Goal: Check status: Check status

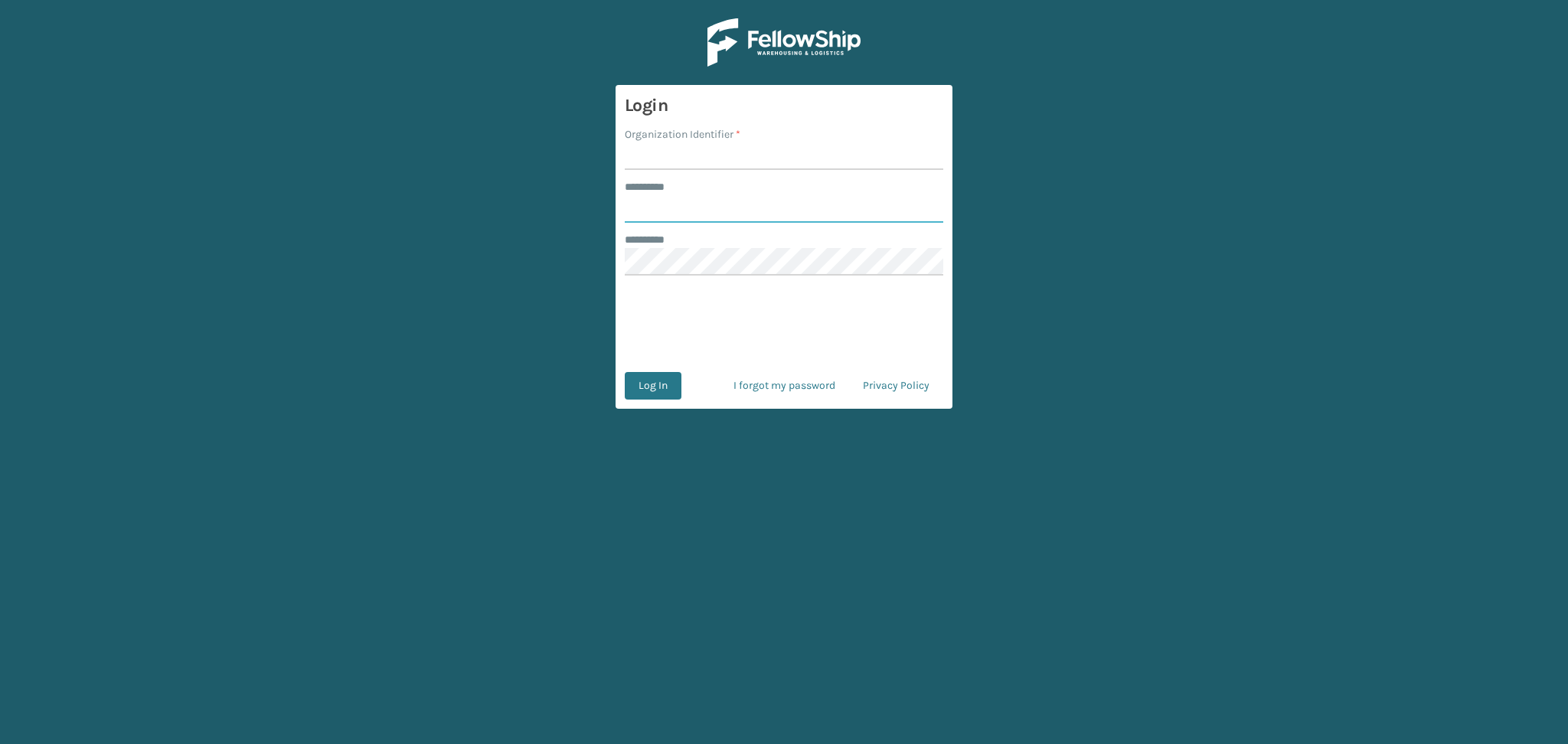
type input "******"
click at [644, 146] on input "Organization Identifier *" at bounding box center [783, 156] width 318 height 27
type input "LifeStyle"
click at [660, 390] on button "Log In" at bounding box center [653, 386] width 57 height 27
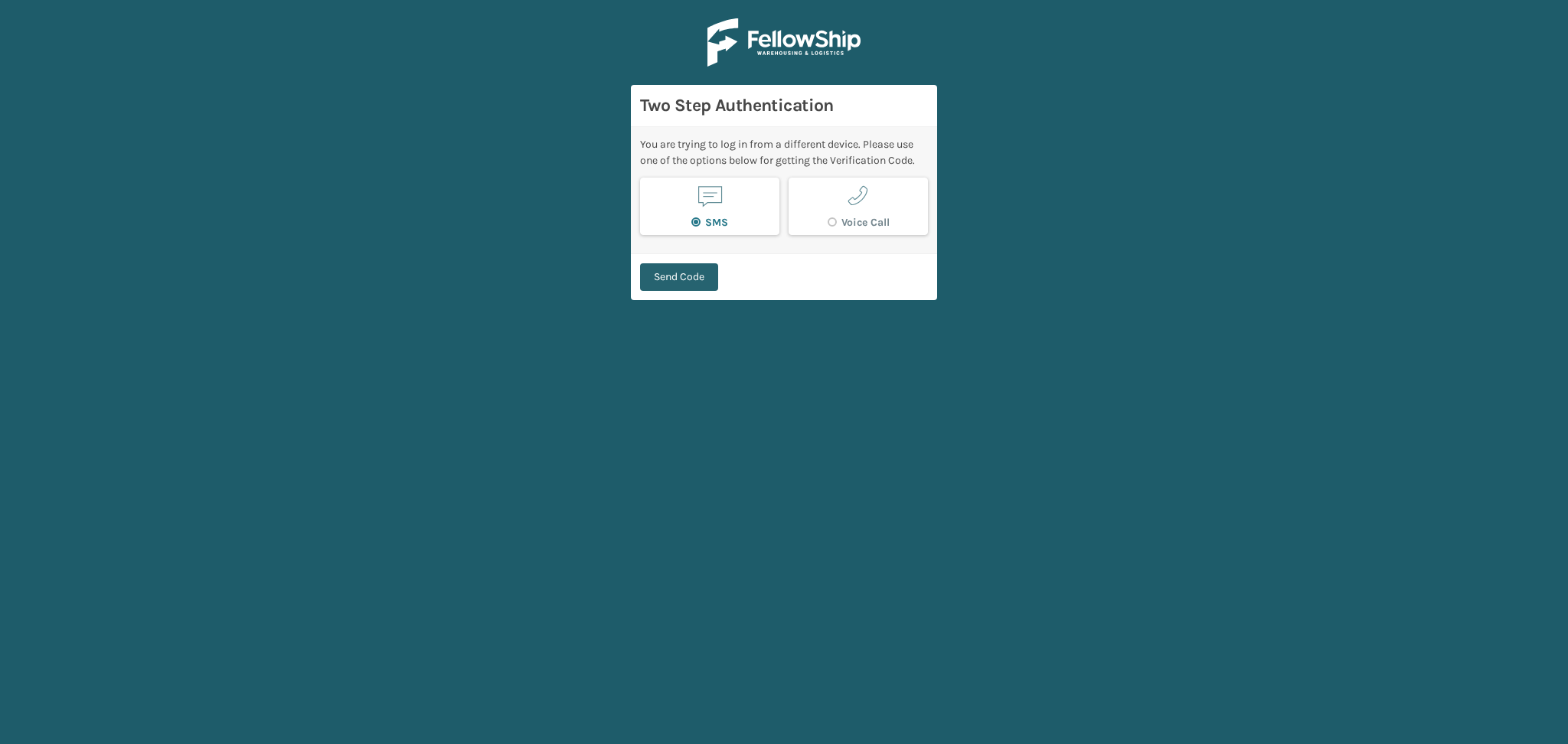
click at [691, 275] on button "Send Code" at bounding box center [678, 277] width 78 height 27
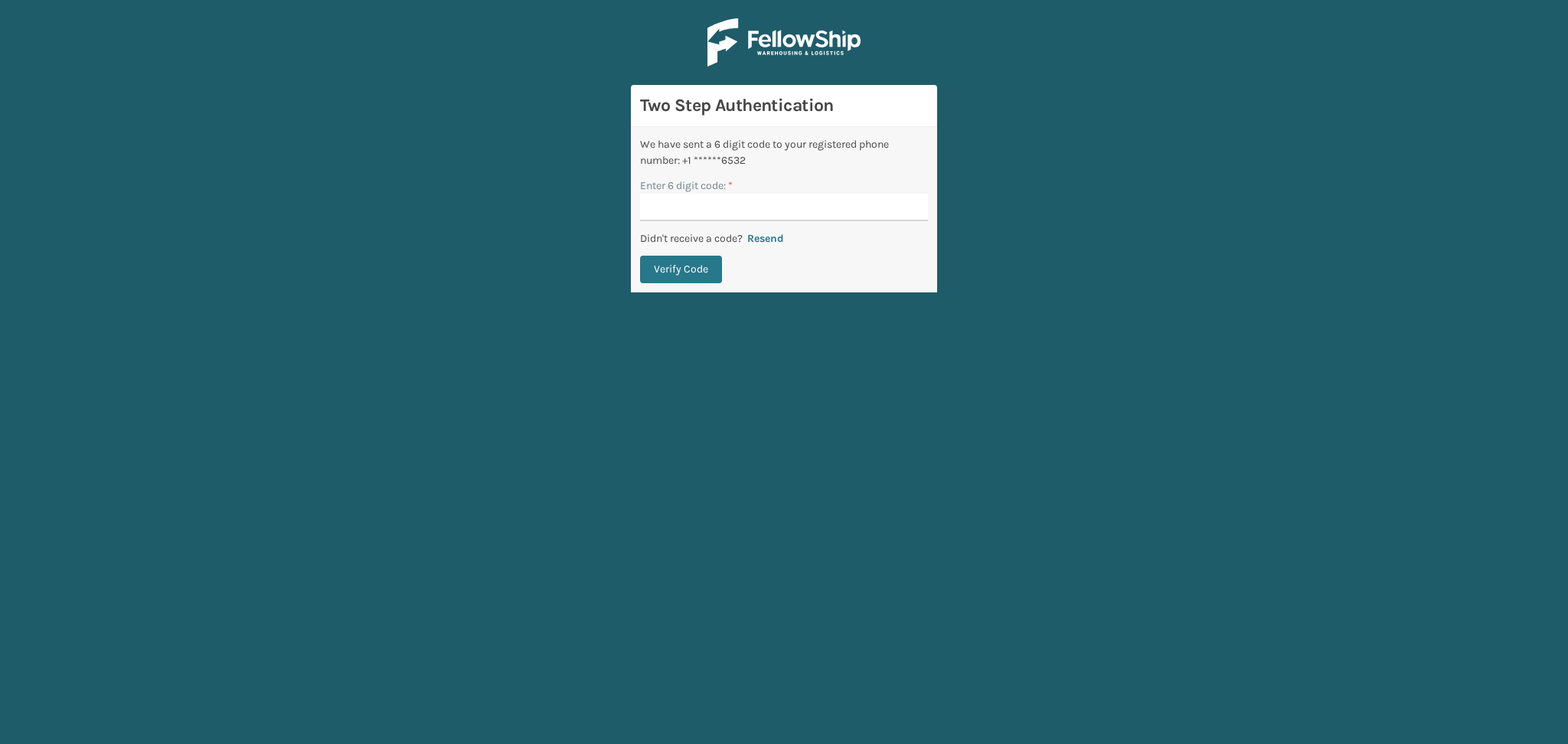
click at [1515, 431] on main "Two Step Authentication We have sent a 6 digit code to your registered phone nu…" at bounding box center [784, 372] width 1568 height 744
click at [696, 210] on input "Enter 6 digit code: *" at bounding box center [784, 208] width 288 height 27
paste input "647014"
type input "647014"
click at [679, 268] on button "Verify Code" at bounding box center [680, 269] width 81 height 27
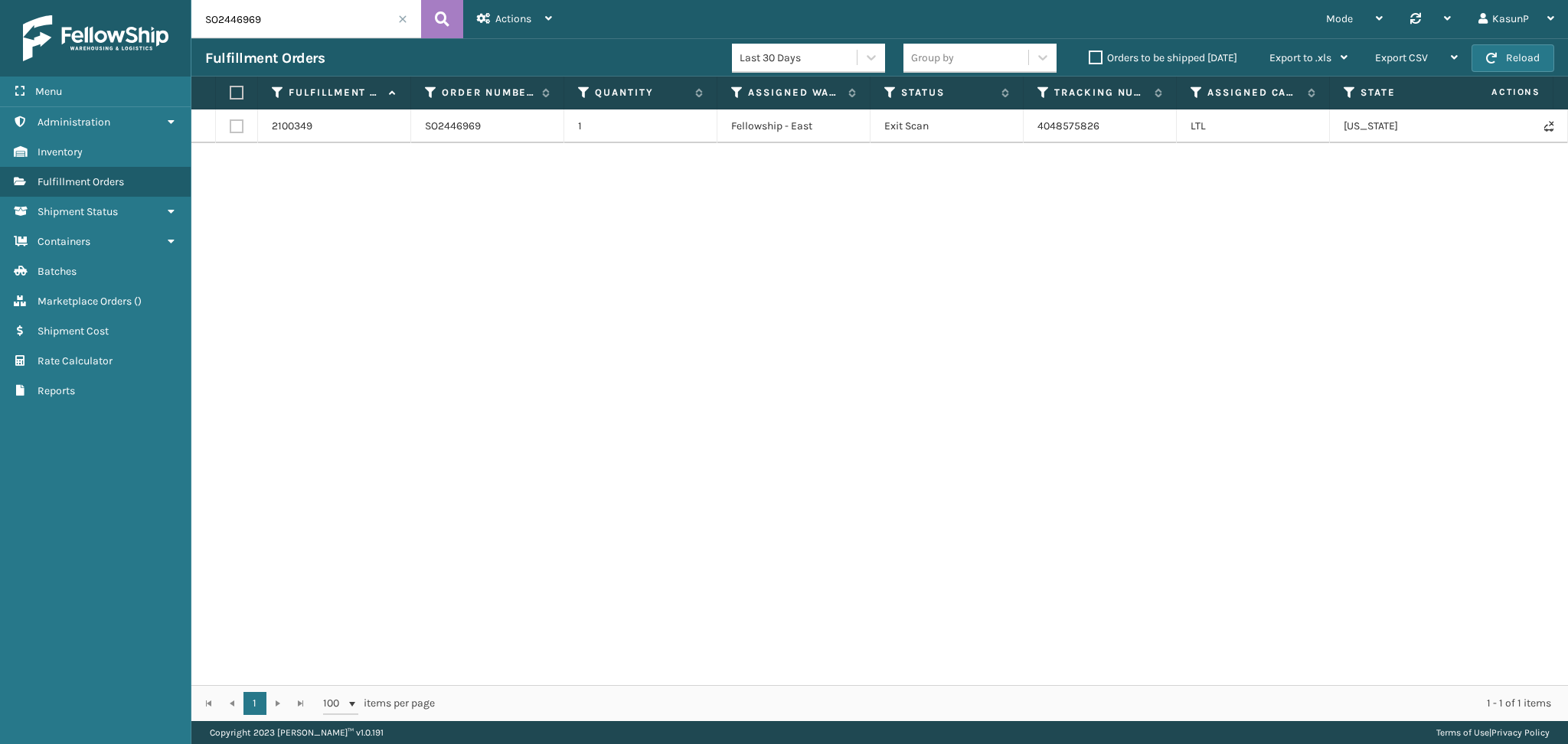
click at [244, 25] on input "SO2446969" at bounding box center [306, 19] width 230 height 39
paste input "8713"
click at [441, 16] on icon at bounding box center [442, 19] width 15 height 23
drag, startPoint x: 1089, startPoint y: 131, endPoint x: 1028, endPoint y: 131, distance: 61.0
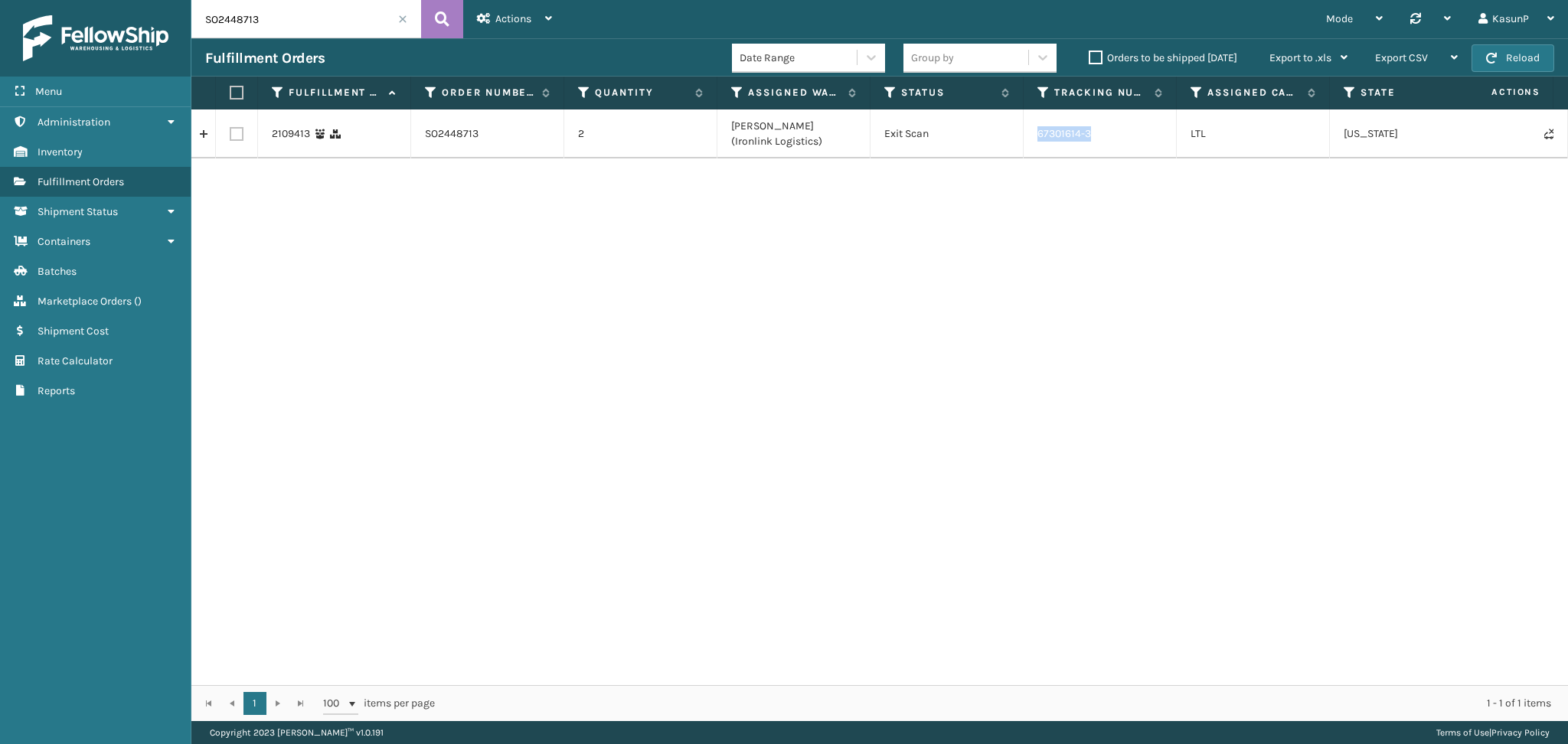
click at [1028, 131] on td "67301614-3" at bounding box center [1100, 134] width 153 height 49
copy td "67301614-3"
click at [232, 27] on input "SO2448713" at bounding box center [306, 19] width 230 height 39
paste input "990"
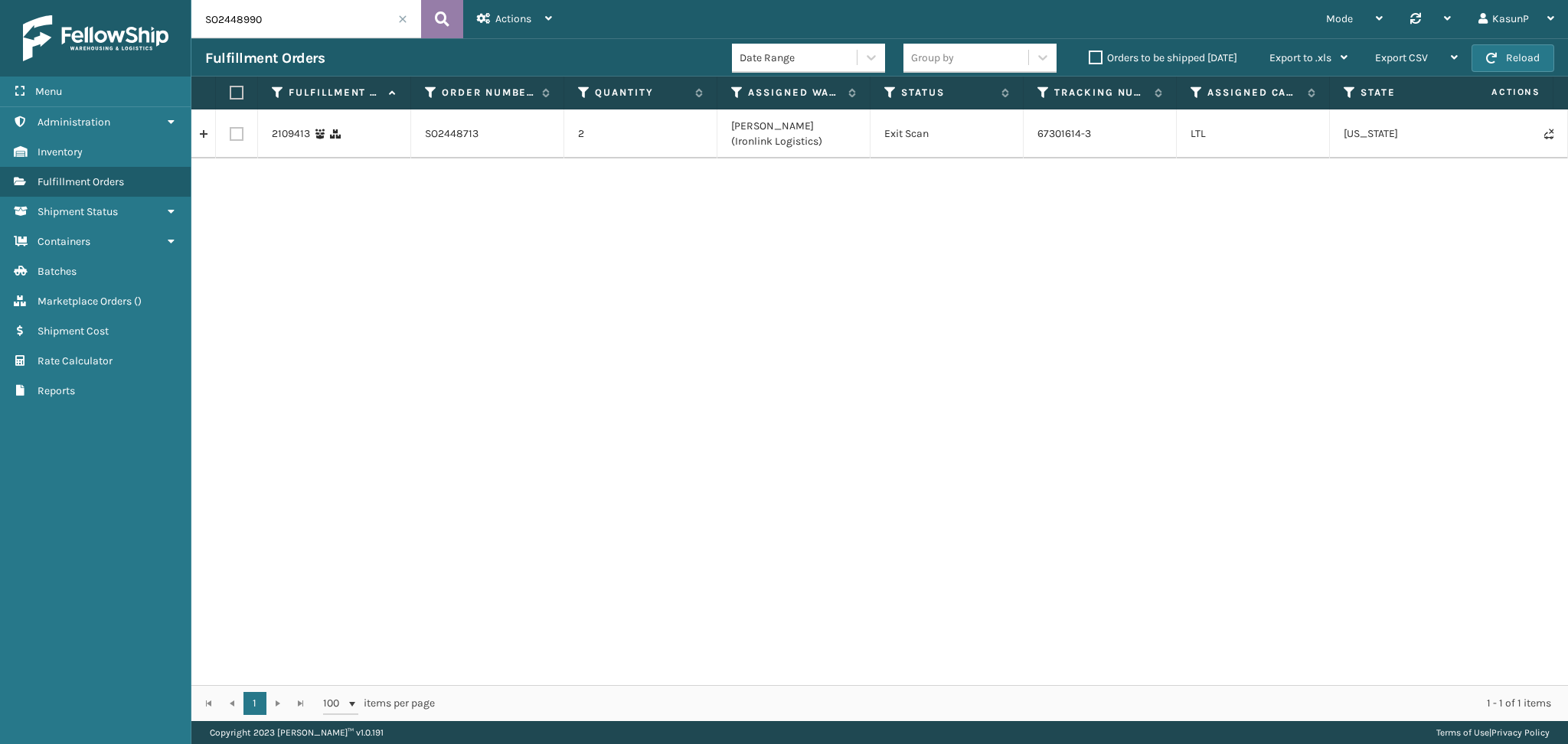
click at [447, 21] on icon at bounding box center [442, 19] width 15 height 23
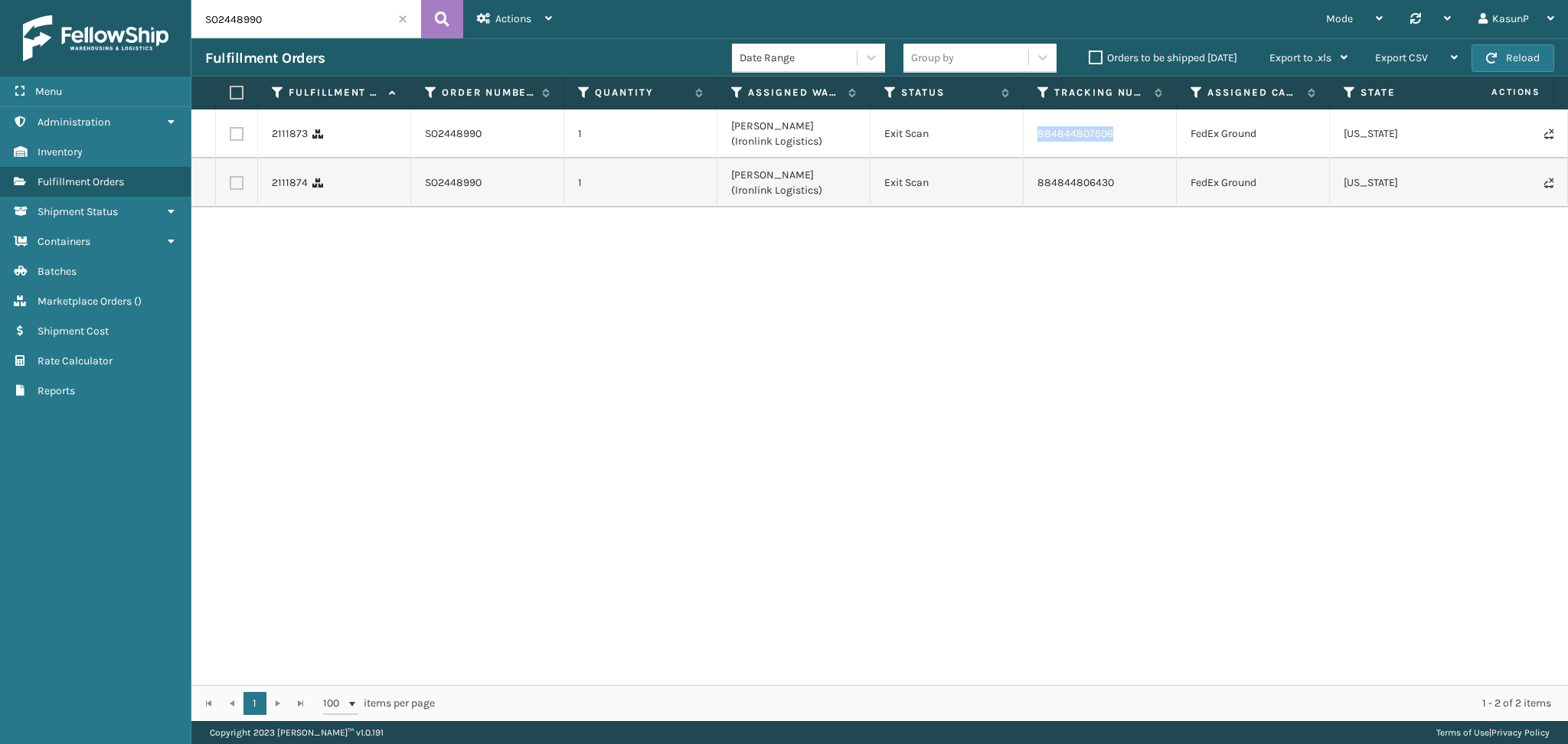
drag, startPoint x: 1119, startPoint y: 134, endPoint x: 1030, endPoint y: 136, distance: 89.0
click at [1030, 136] on td "884844807506" at bounding box center [1100, 134] width 153 height 49
copy link "884844807506"
click at [229, 24] on input "SO2448990" at bounding box center [306, 19] width 230 height 39
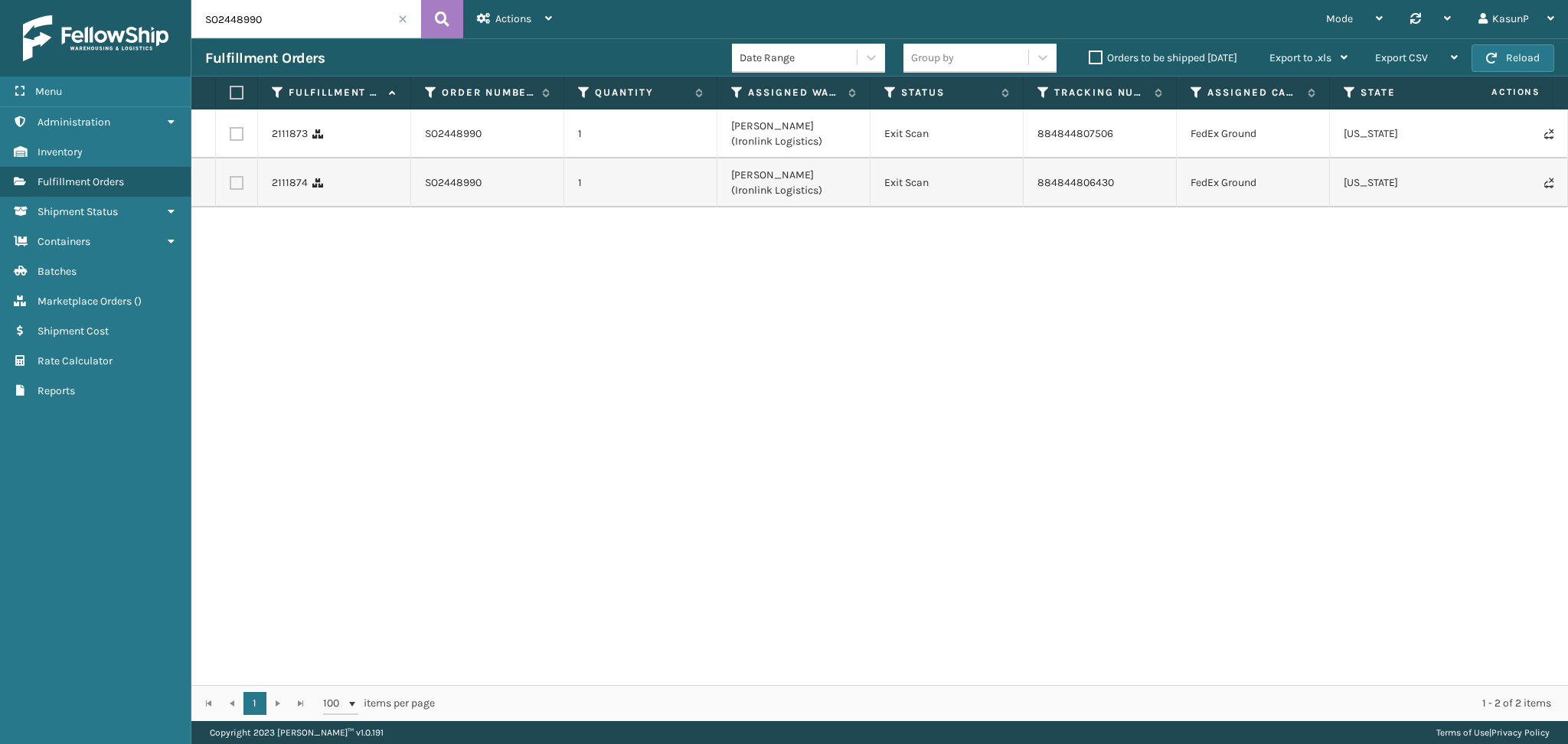
paste input "9059"
type input "SO2449059"
click at [437, 23] on icon at bounding box center [442, 19] width 15 height 23
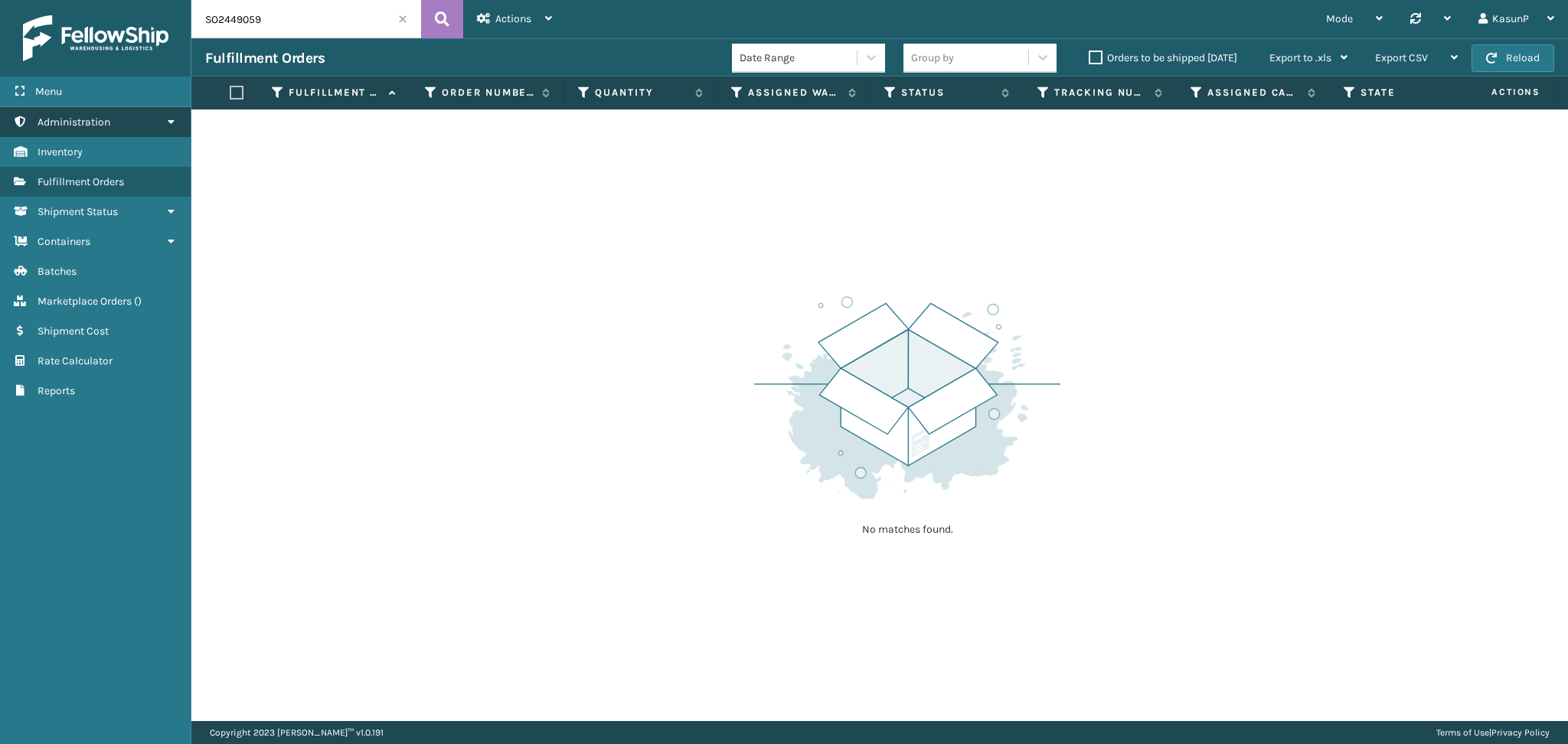
click at [165, 122] on icon at bounding box center [171, 122] width 12 height 10
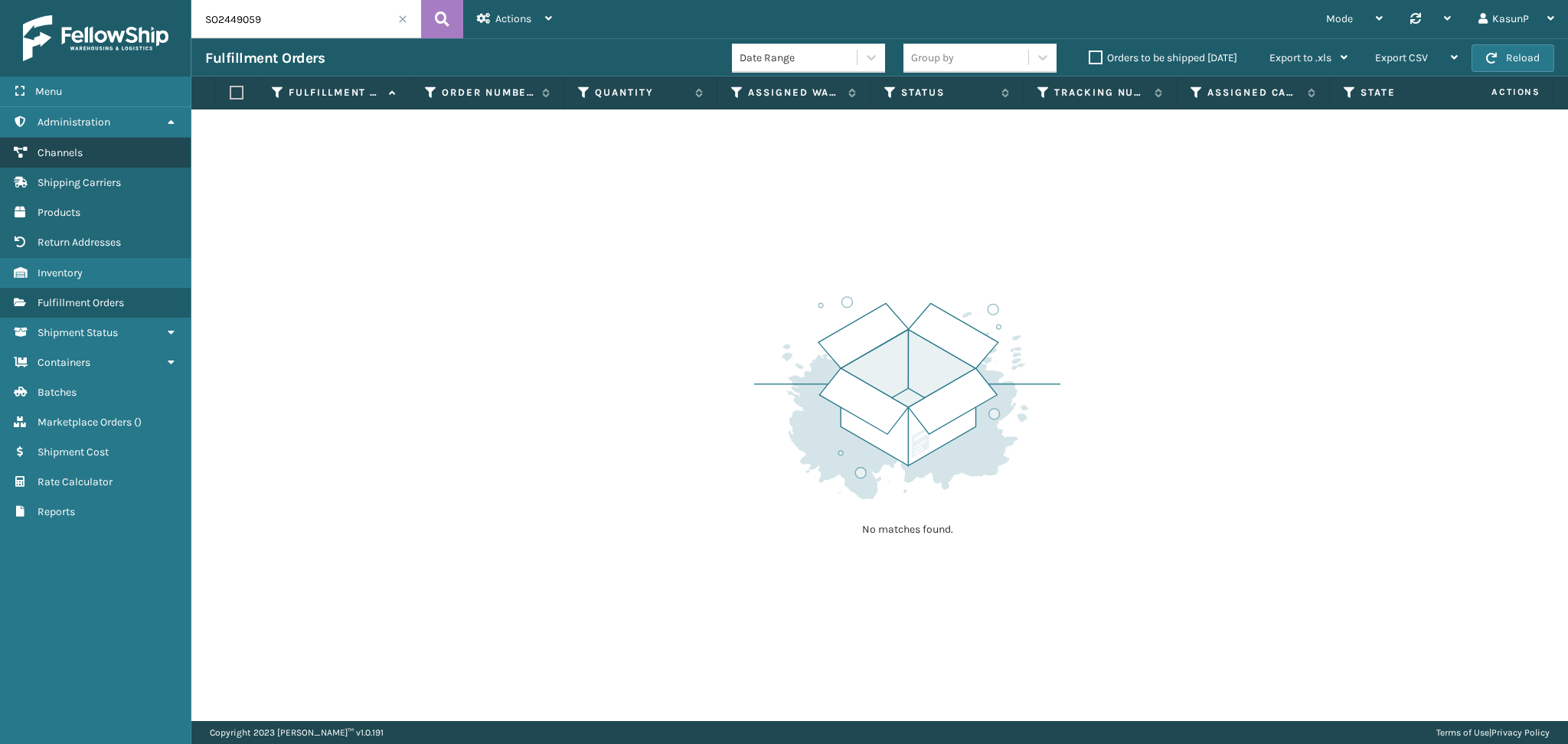
click at [66, 146] on span "Channels" at bounding box center [60, 152] width 45 height 13
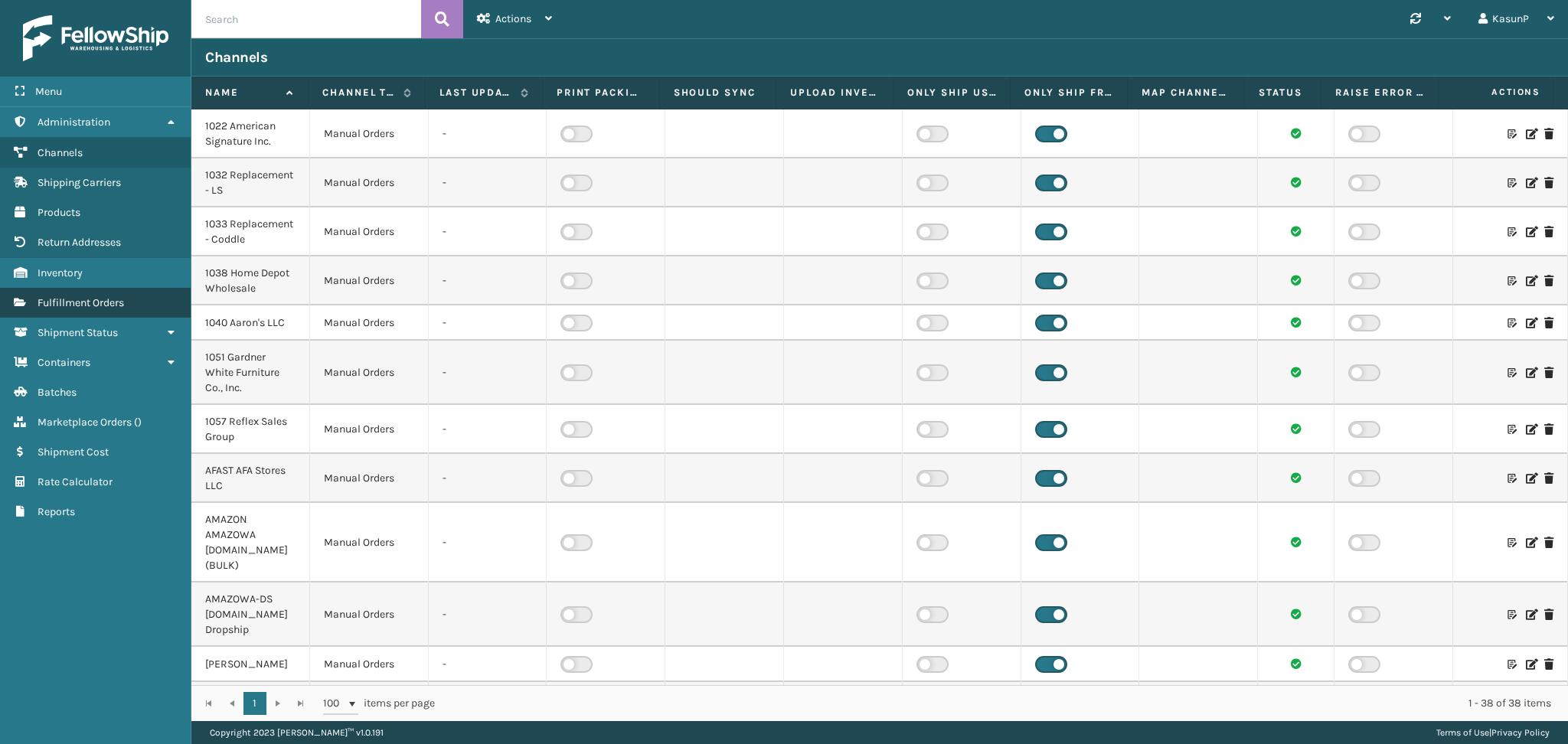
click at [72, 303] on span "Fulfillment Orders" at bounding box center [81, 302] width 87 height 13
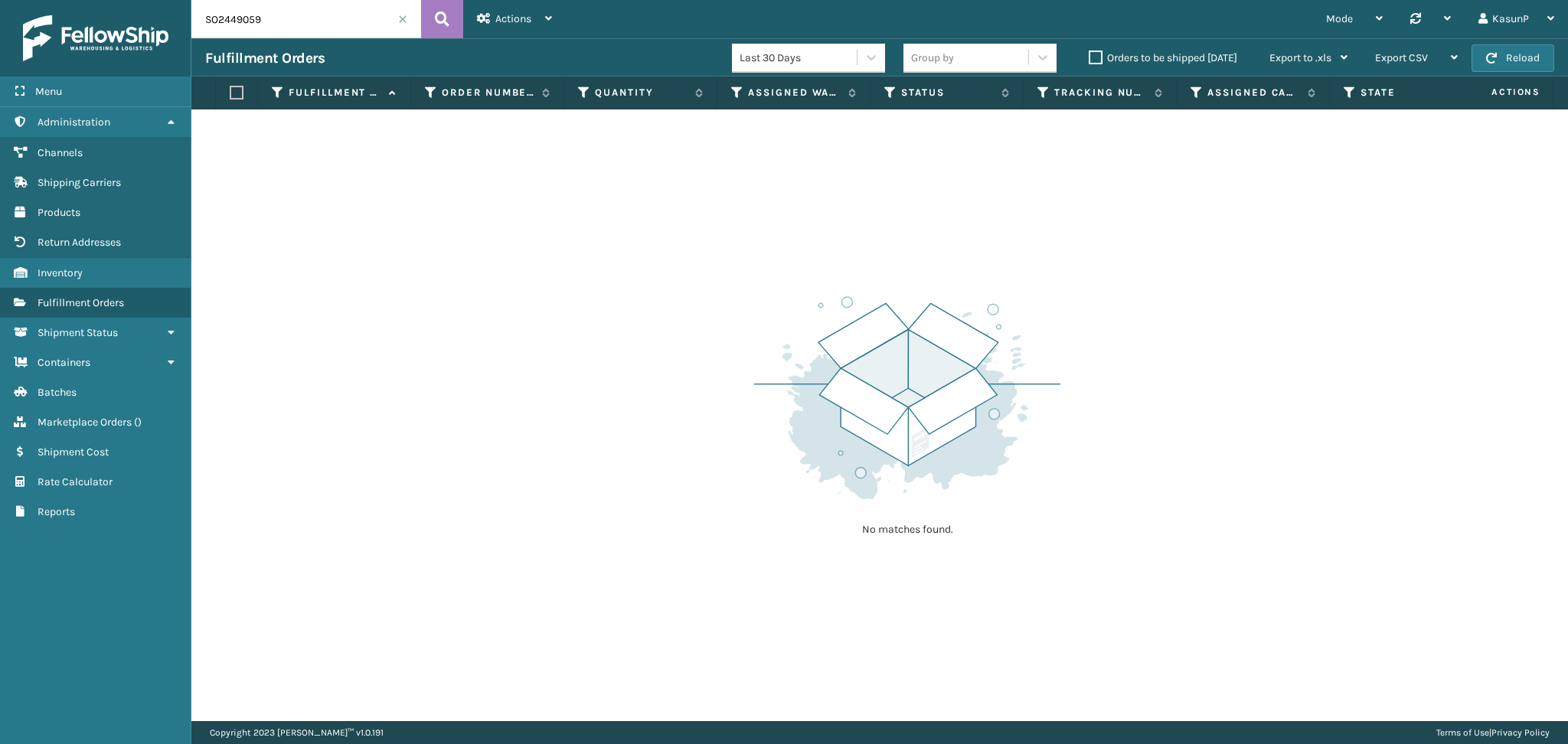
click at [233, 20] on input "SO2449059" at bounding box center [306, 19] width 230 height 39
paste input "9"
click at [449, 28] on button at bounding box center [442, 19] width 42 height 39
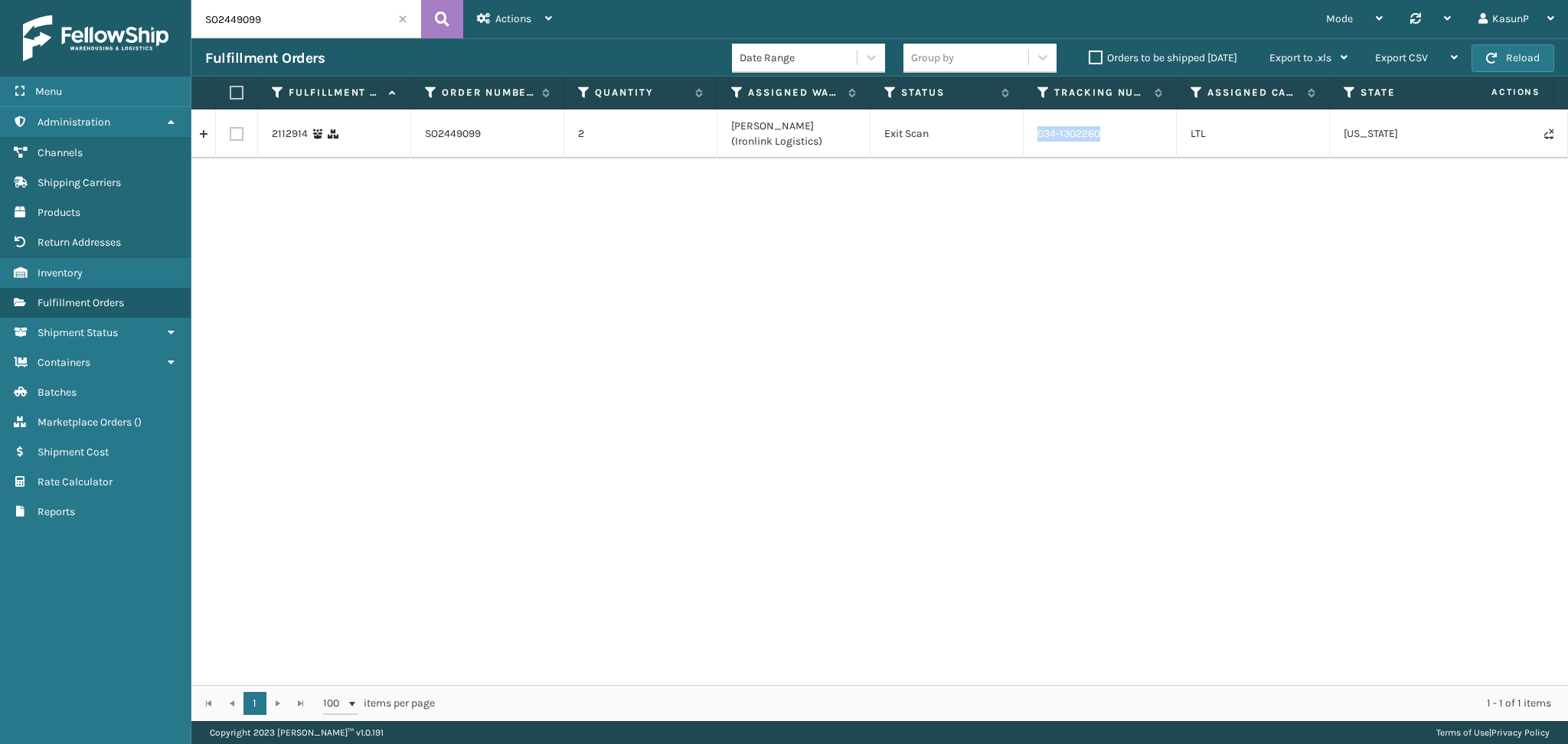
drag, startPoint x: 1107, startPoint y: 139, endPoint x: 1034, endPoint y: 136, distance: 73.1
click at [1034, 136] on td "034-1302260" at bounding box center [1100, 134] width 153 height 49
copy td "034-1302260"
click at [240, 23] on input "SO2449099" at bounding box center [306, 19] width 230 height 39
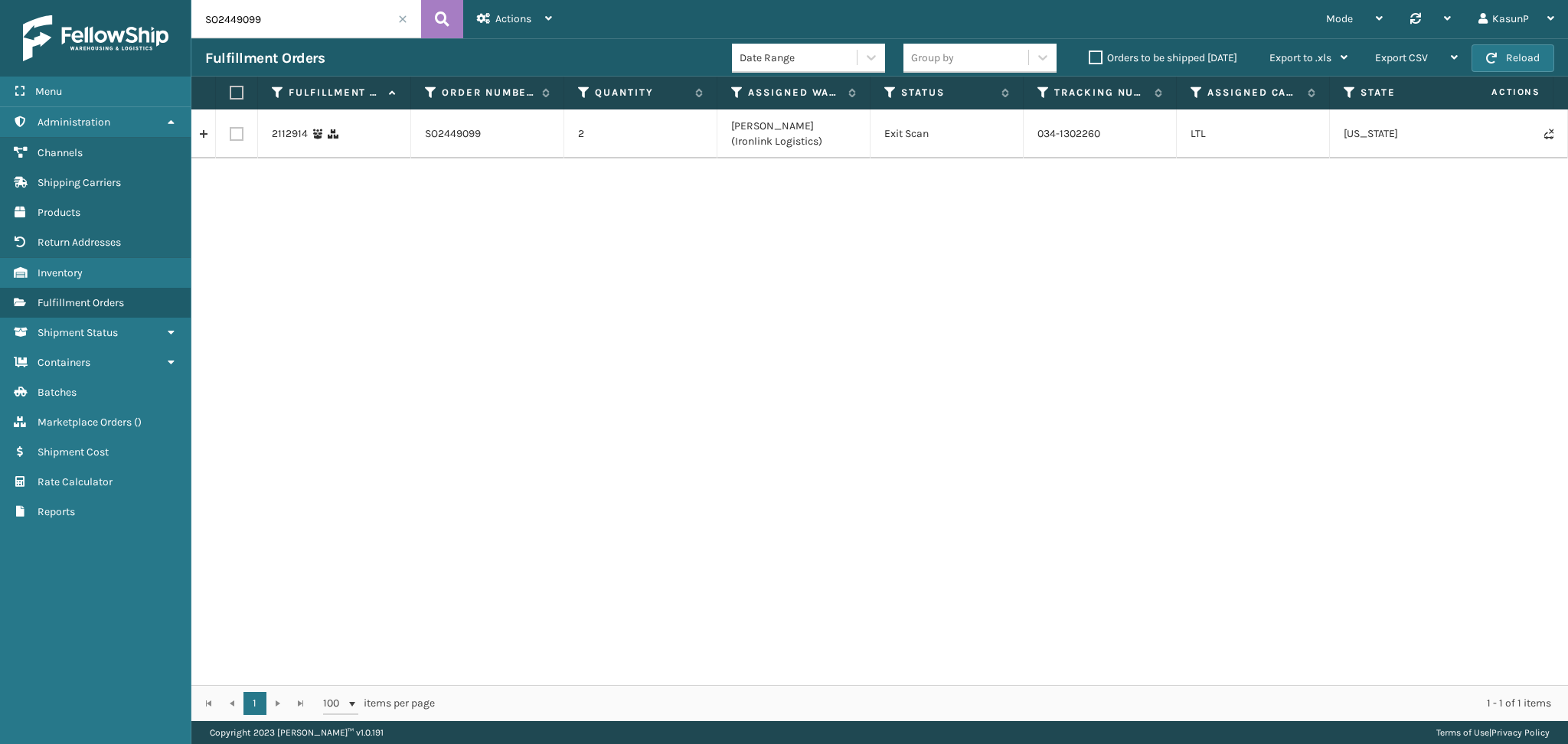
paste input "297"
click at [444, 22] on icon at bounding box center [442, 19] width 15 height 23
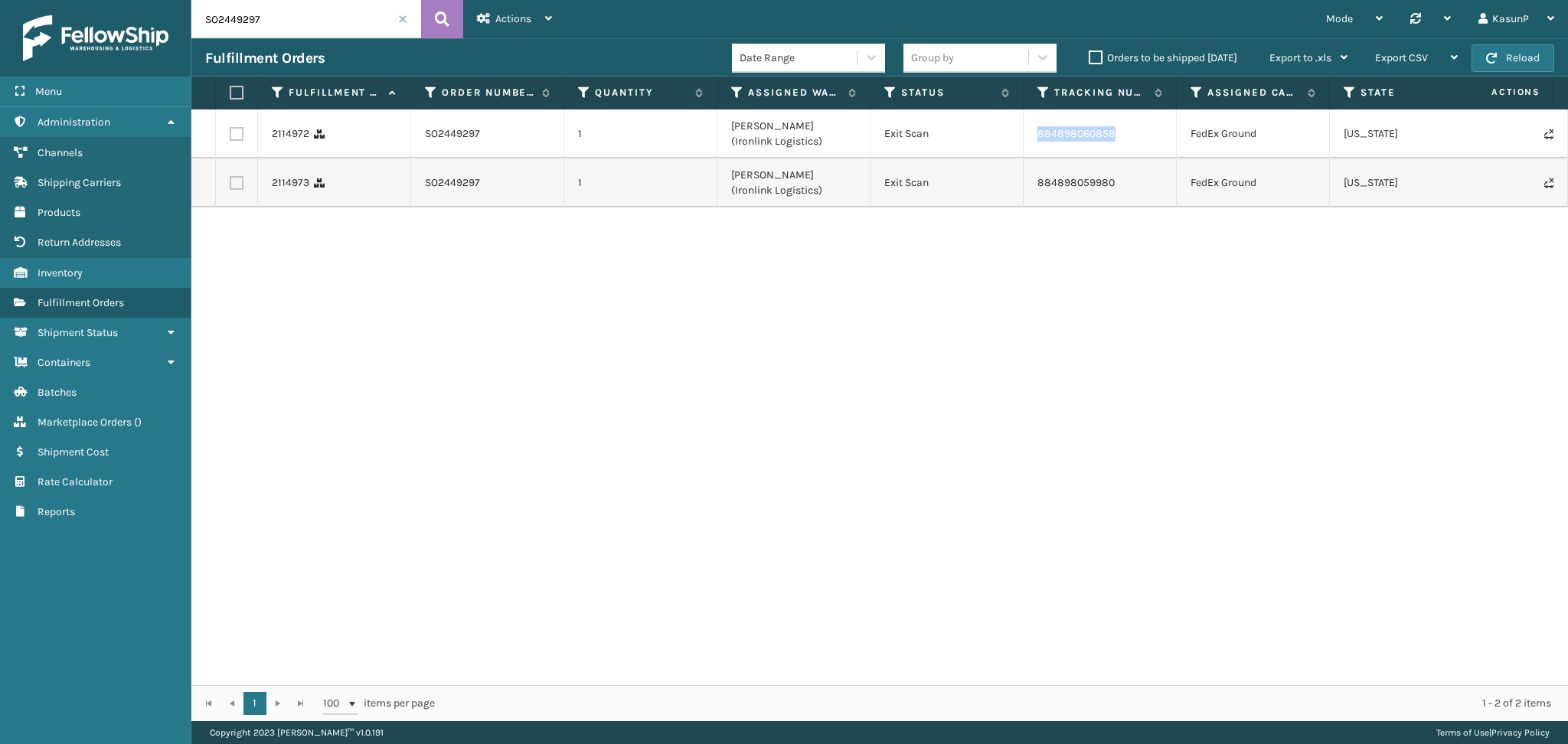
drag, startPoint x: 1119, startPoint y: 139, endPoint x: 1031, endPoint y: 137, distance: 88.0
click at [1031, 137] on td "884898060858" at bounding box center [1100, 134] width 153 height 49
copy link "884898060858"
click at [214, 29] on input "SO2449297" at bounding box center [306, 19] width 230 height 39
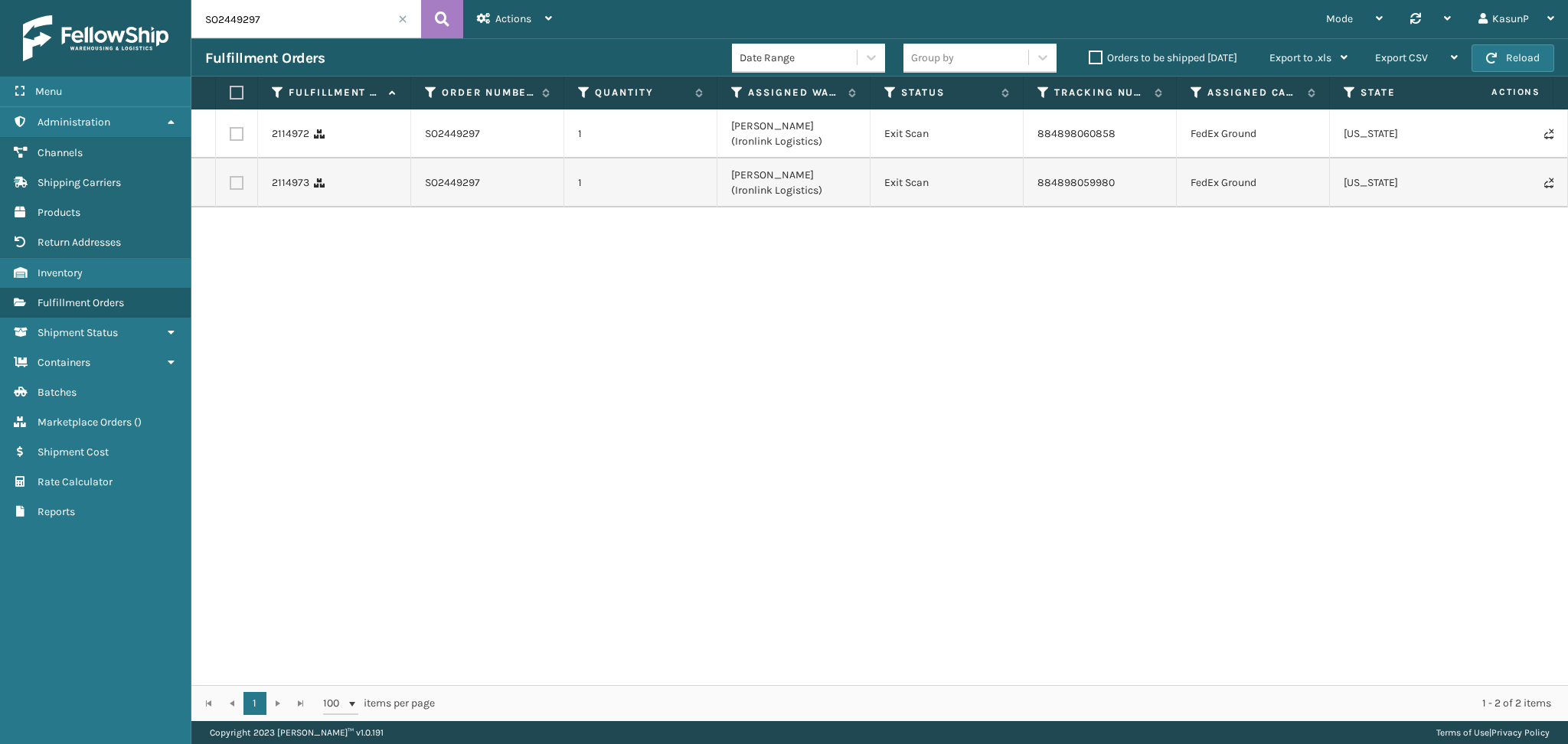
paste input "330"
click at [438, 25] on icon at bounding box center [442, 19] width 15 height 23
drag, startPoint x: 1115, startPoint y: 137, endPoint x: 1022, endPoint y: 134, distance: 93.0
click at [1022, 134] on tr "2115168 SO2449330 1 [PERSON_NAME] (Ironlink Logistics) Exit Scan 884899584811 F…" at bounding box center [971, 134] width 1559 height 49
copy tr "884899584811"
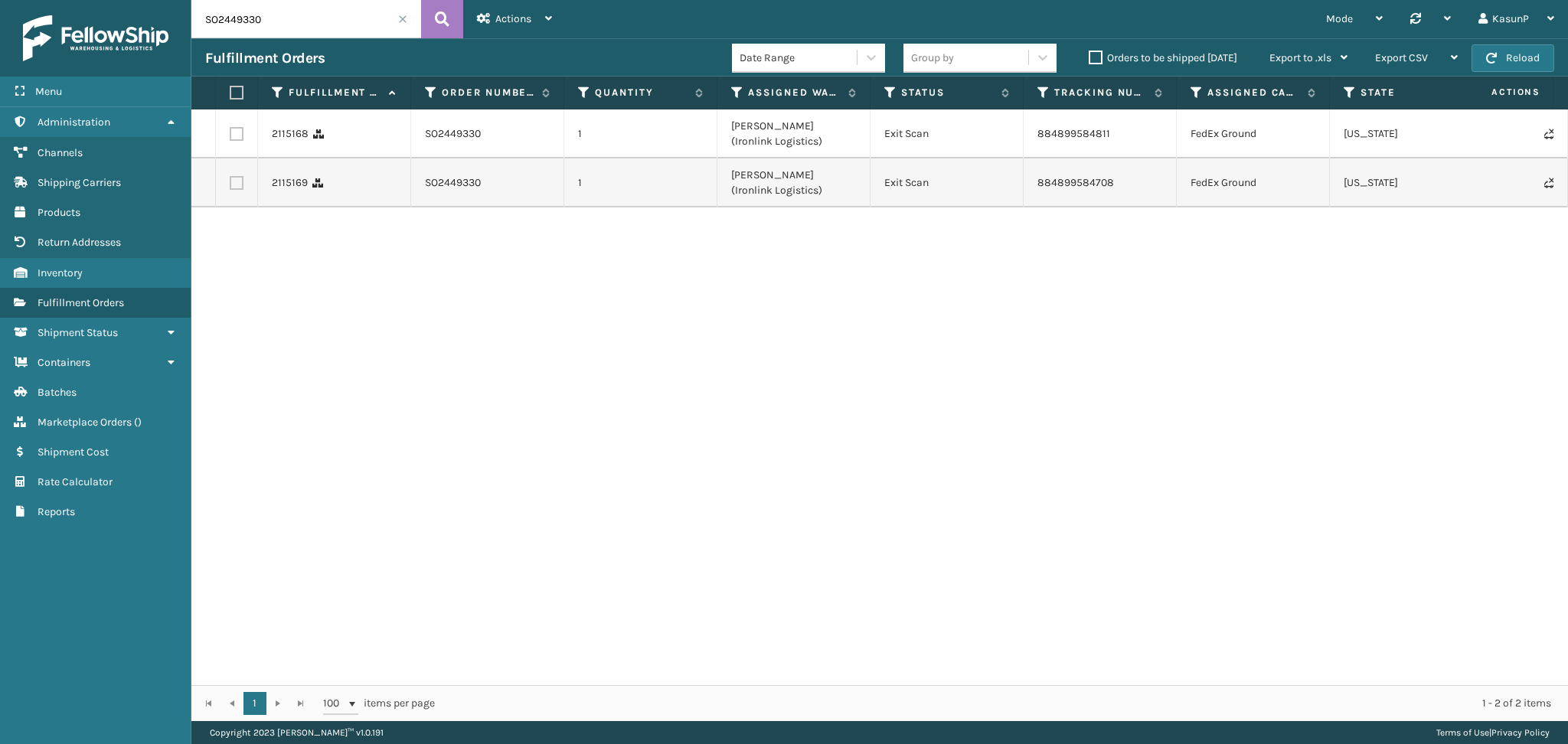
click at [239, 25] on input "SO2449330" at bounding box center [306, 19] width 230 height 39
paste input "899"
click at [446, 25] on icon at bounding box center [442, 19] width 15 height 23
click at [234, 22] on input "SO2448990" at bounding box center [306, 19] width 230 height 39
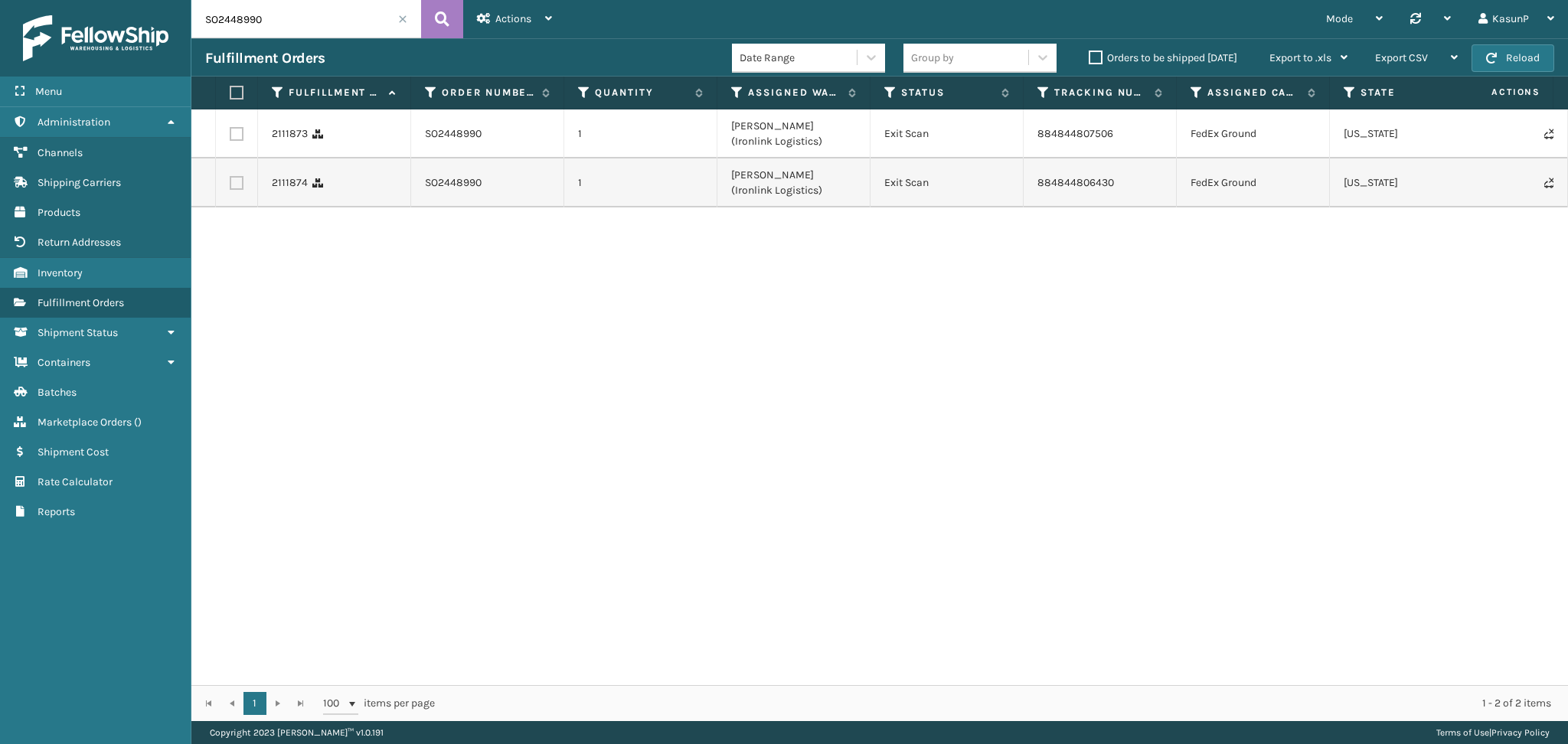
click at [234, 22] on input "SO2448990" at bounding box center [306, 19] width 230 height 39
paste input "9965"
type input "SO2449965"
click at [437, 24] on icon at bounding box center [442, 19] width 15 height 23
